Goal: Communication & Community: Answer question/provide support

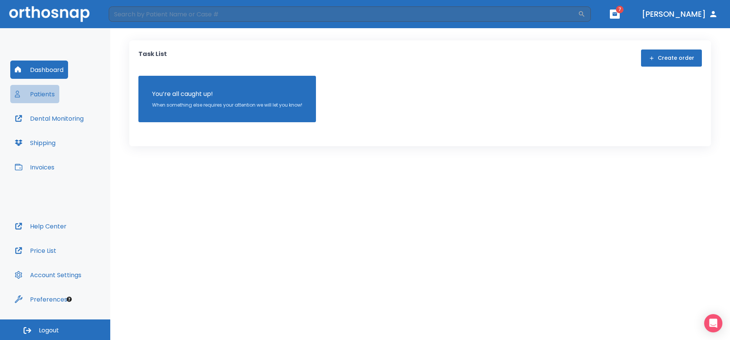
click at [51, 98] on button "Patients" at bounding box center [34, 94] width 49 height 18
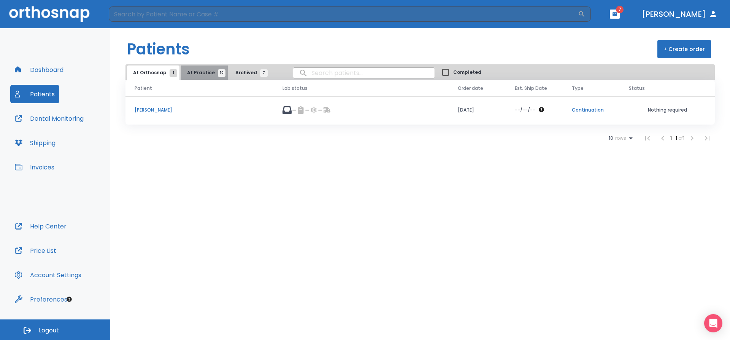
click at [218, 73] on span "10" at bounding box center [222, 73] width 8 height 8
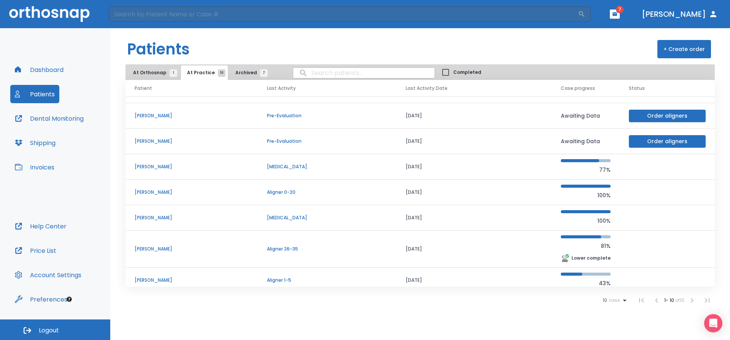
scroll to position [76, 0]
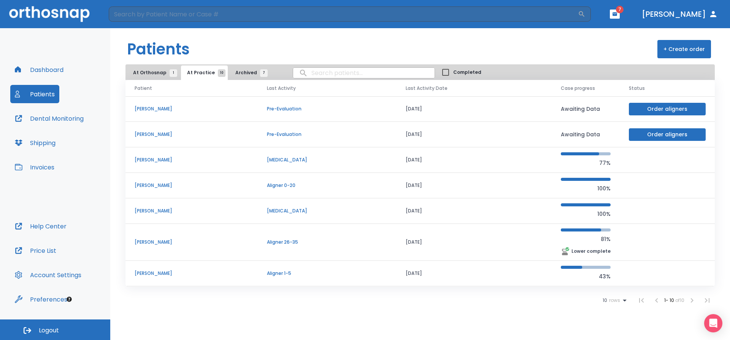
click at [152, 277] on td "[PERSON_NAME]" at bounding box center [191, 272] width 132 height 25
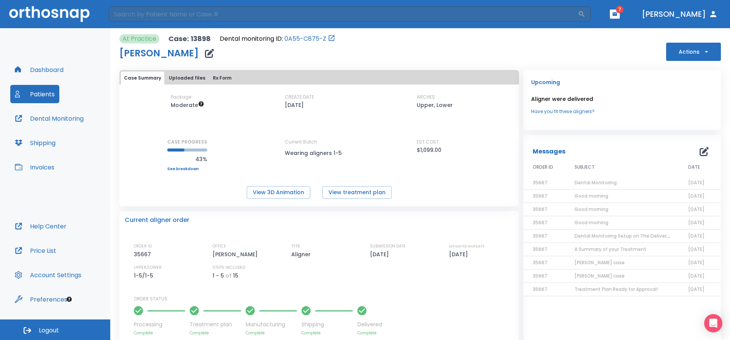
click at [587, 182] on span "Dental Monitoring" at bounding box center [595, 182] width 42 height 6
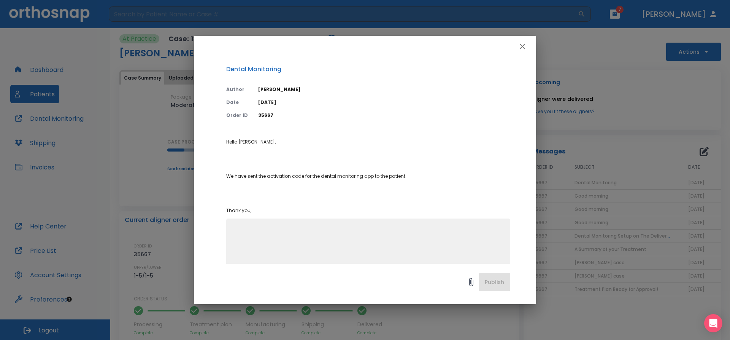
click at [522, 48] on icon "button" at bounding box center [522, 46] width 9 height 9
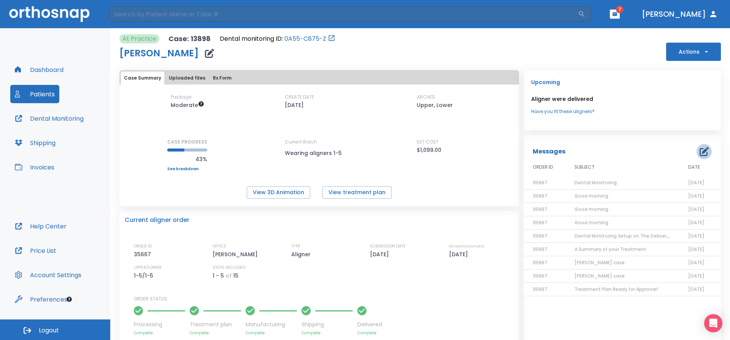
click at [700, 154] on icon "button" at bounding box center [704, 151] width 9 height 9
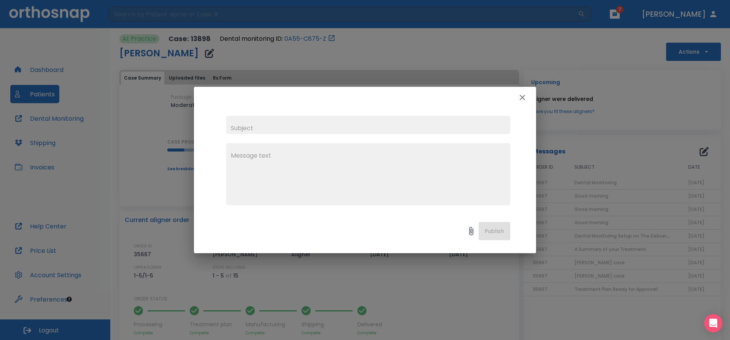
click at [300, 178] on textarea at bounding box center [368, 177] width 275 height 52
click at [257, 119] on input "text" at bounding box center [368, 125] width 284 height 18
type input "Good morning"
click at [252, 160] on textarea at bounding box center [368, 177] width 275 height 52
click at [299, 158] on textarea "just to let you know pte had to stp" at bounding box center [368, 177] width 275 height 52
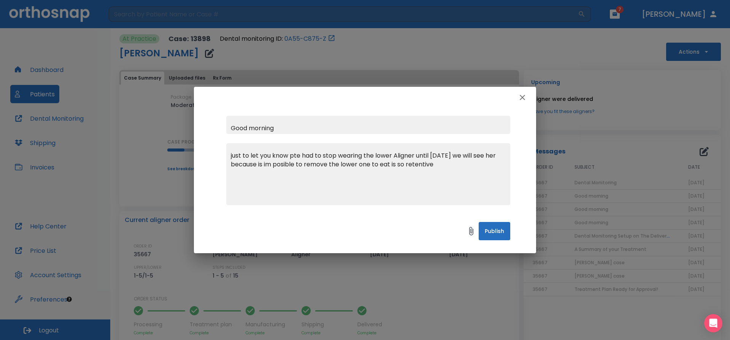
click at [279, 190] on textarea "just to let you know pte had to stop wearing the lower Aligner until [DATE] we …" at bounding box center [368, 177] width 275 height 52
click at [286, 167] on textarea "just to let you know pte had to stop wearing the lower Aligner until [DATE] we …" at bounding box center [368, 177] width 275 height 52
type textarea "just to let you know pte had to stop wearing the lower Aligner until [DATE] we …"
click at [520, 97] on icon "button" at bounding box center [522, 97] width 9 height 9
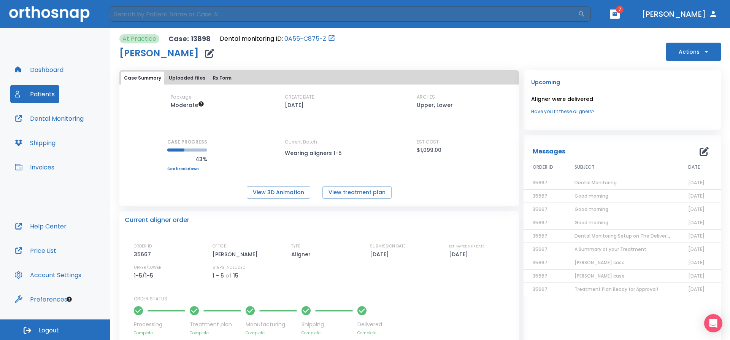
click at [27, 92] on button "Patients" at bounding box center [34, 94] width 49 height 18
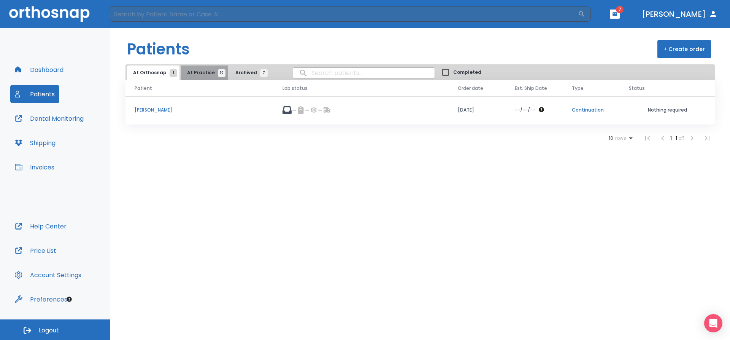
click at [218, 71] on span "10" at bounding box center [222, 73] width 8 height 8
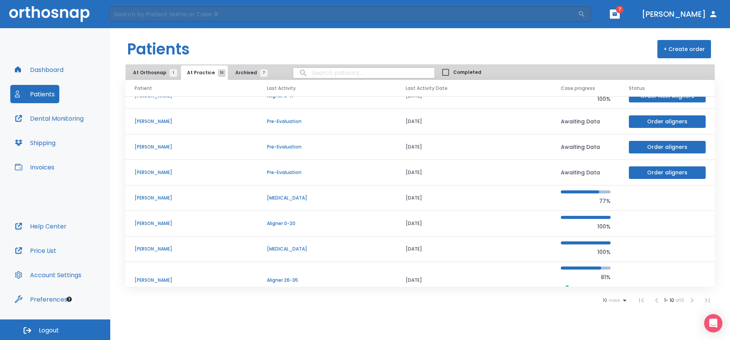
scroll to position [0, 0]
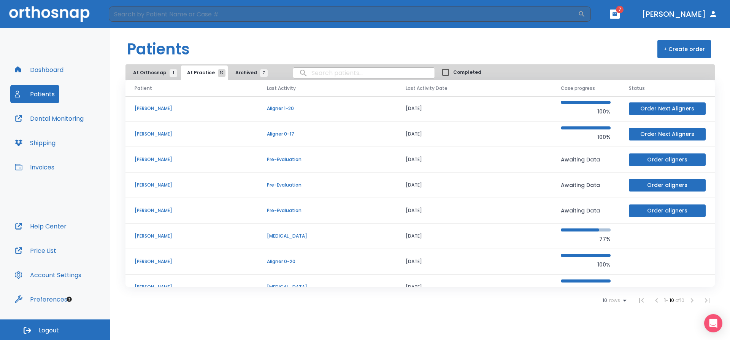
click at [595, 262] on p "100%" at bounding box center [586, 264] width 50 height 9
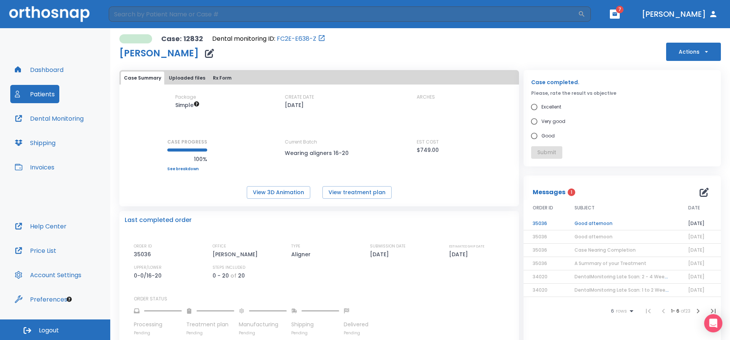
click at [394, 47] on div "Case: 12832 Dental monitoring ID: FC2E-E638-Z [PERSON_NAME] Actions" at bounding box center [419, 47] width 601 height 27
